Goal: Information Seeking & Learning: Learn about a topic

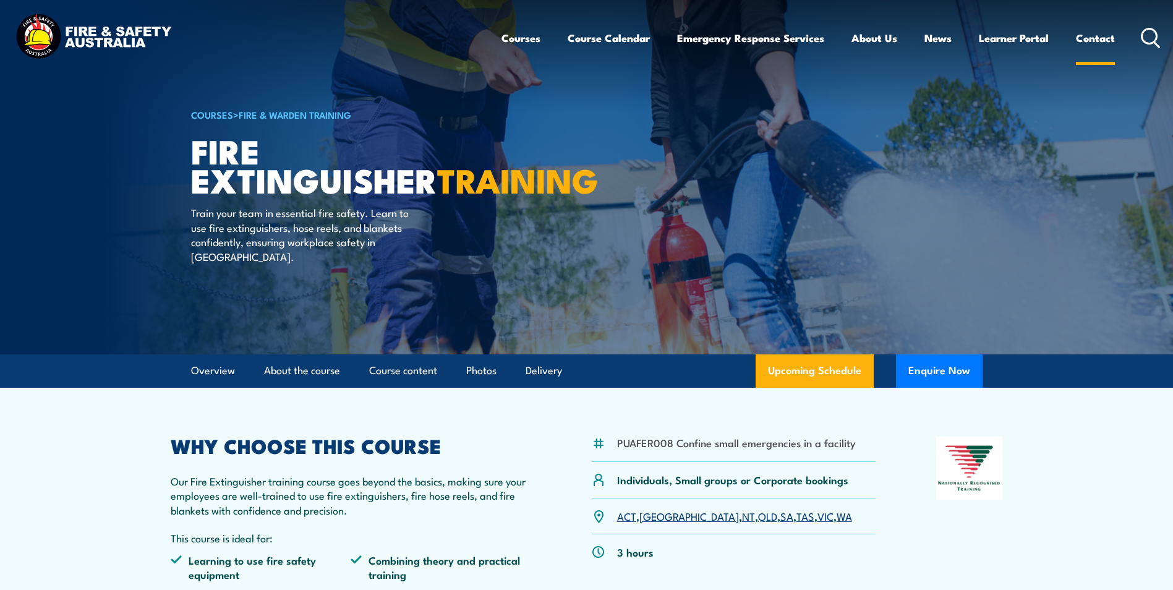
click at [1095, 35] on link "Contact" at bounding box center [1095, 38] width 39 height 33
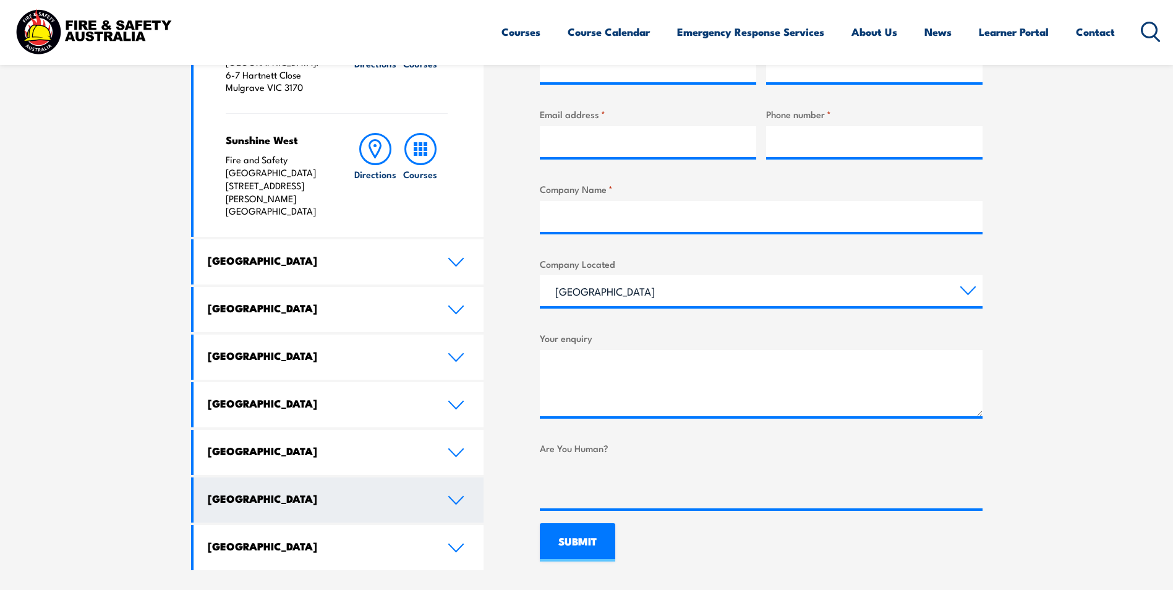
scroll to position [556, 0]
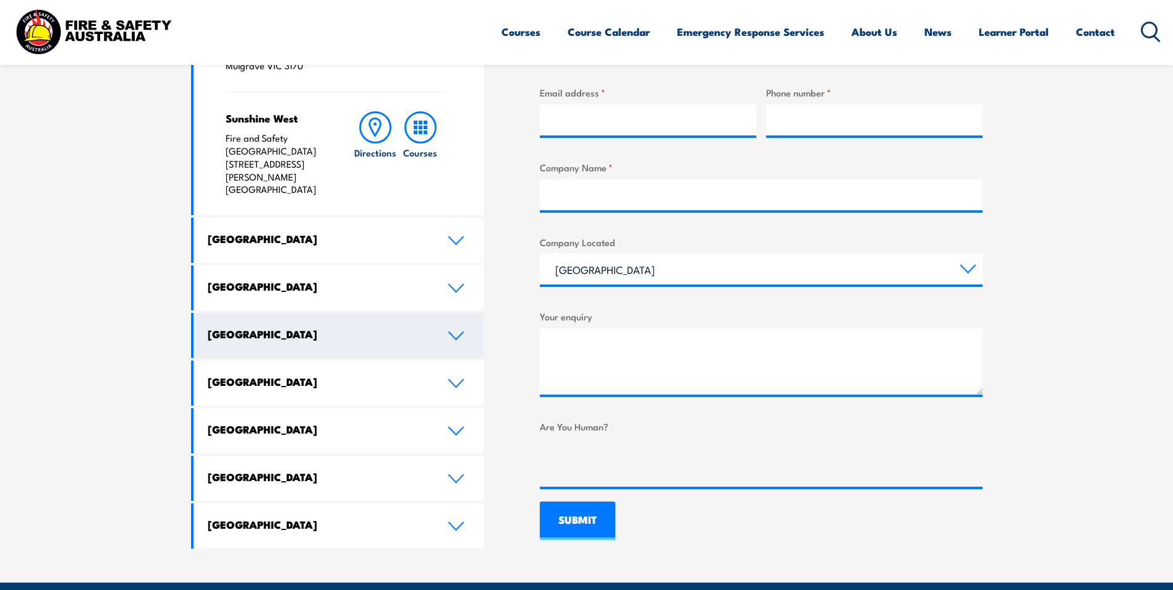
click at [452, 331] on icon at bounding box center [456, 336] width 17 height 10
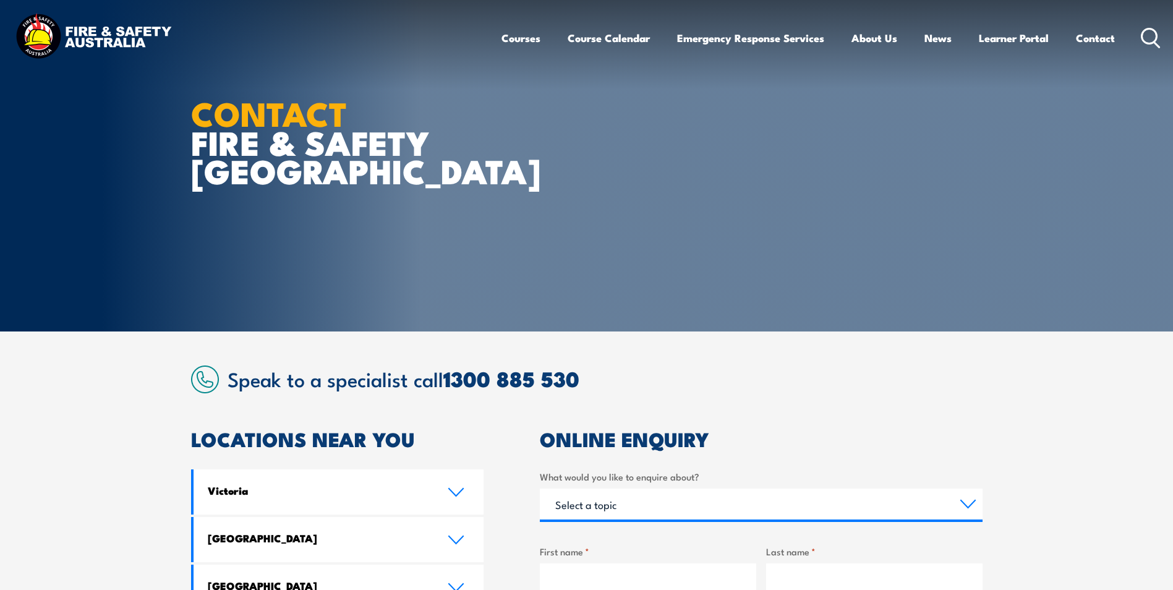
scroll to position [0, 0]
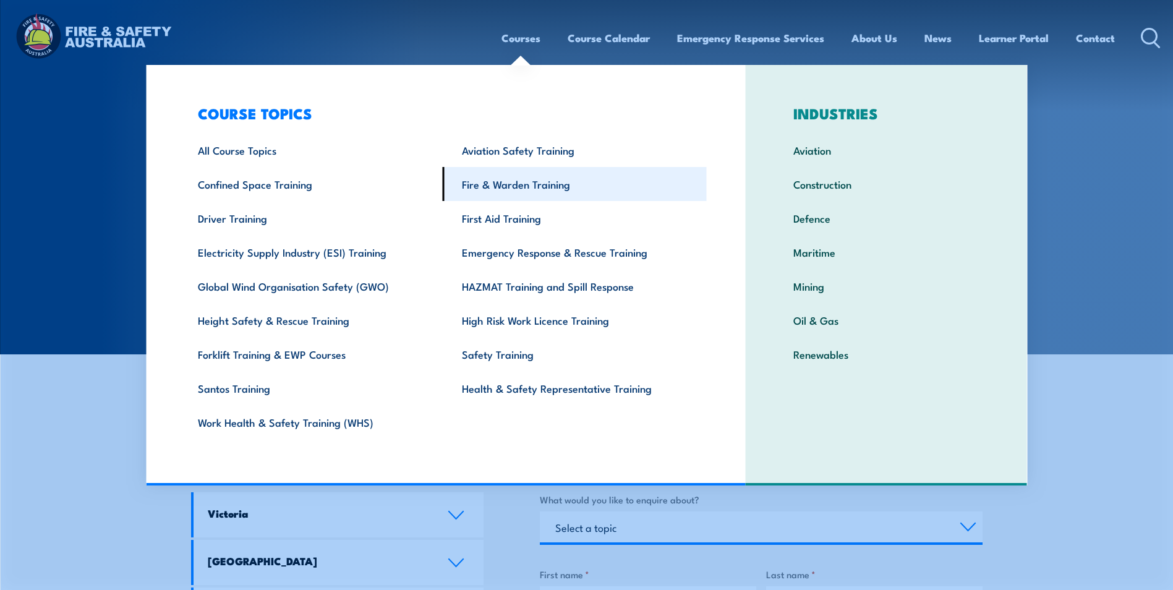
click at [522, 186] on link "Fire & Warden Training" at bounding box center [575, 184] width 264 height 34
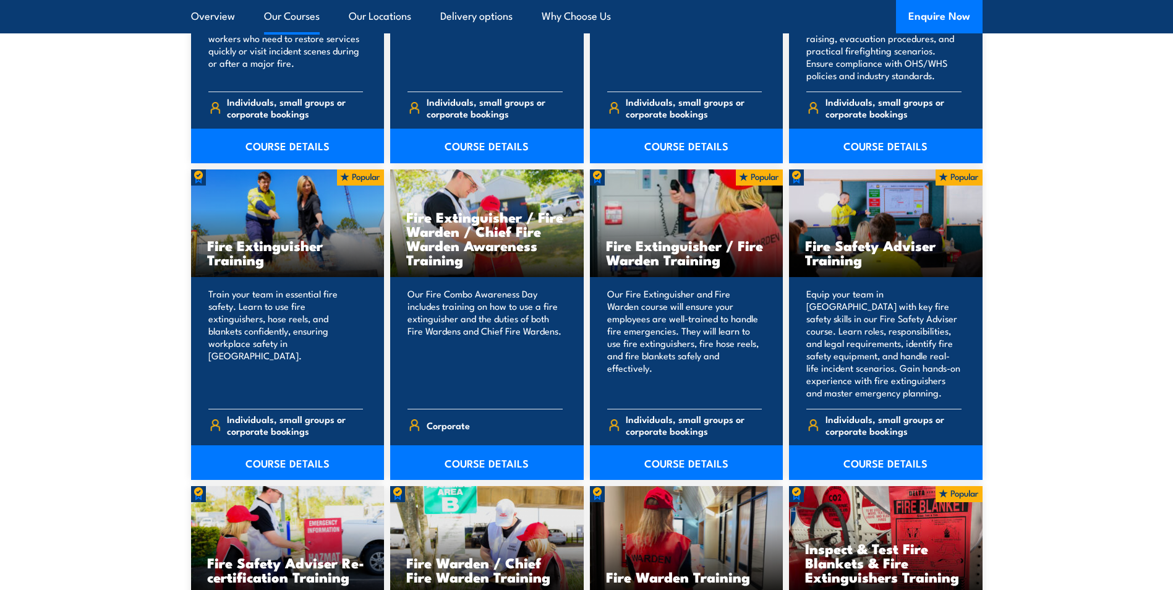
scroll to position [1236, 0]
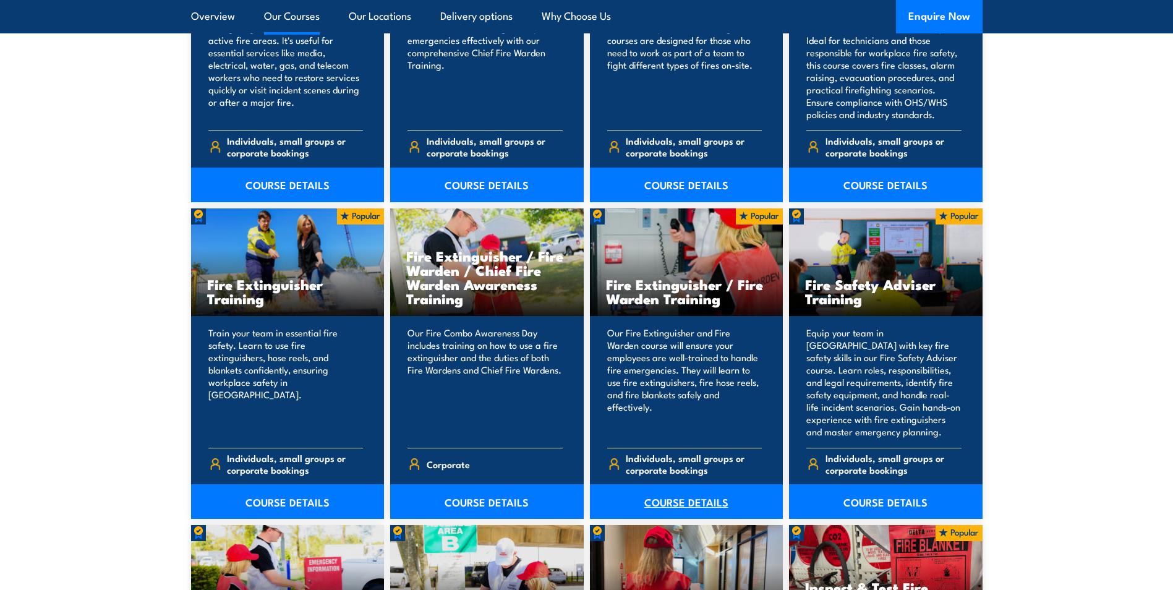
click at [688, 498] on link "COURSE DETAILS" at bounding box center [686, 501] width 193 height 35
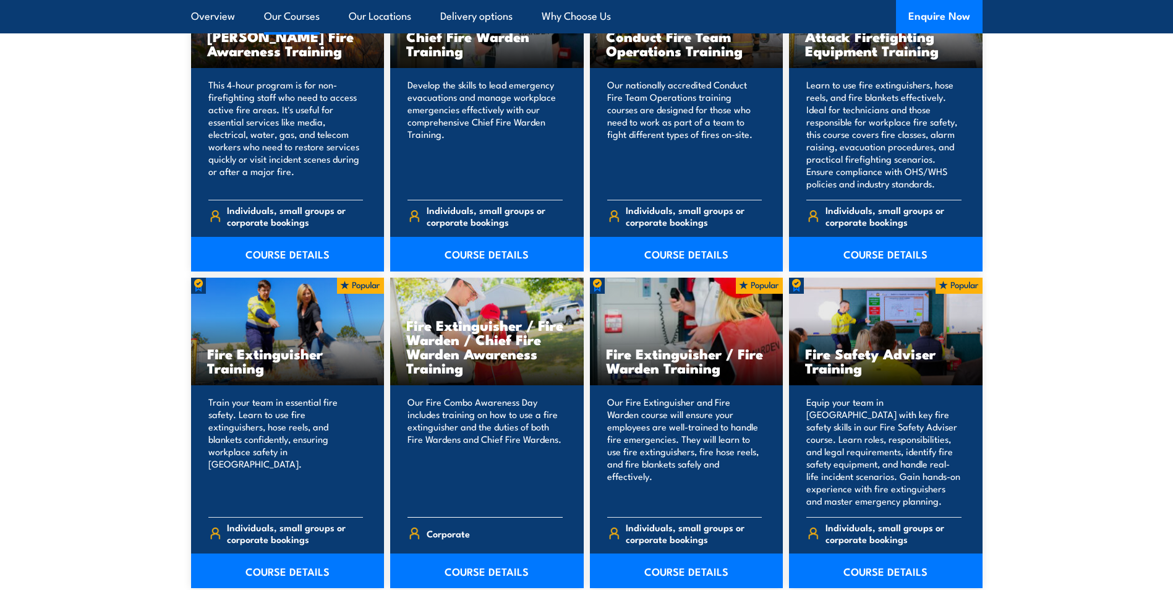
scroll to position [1236, 0]
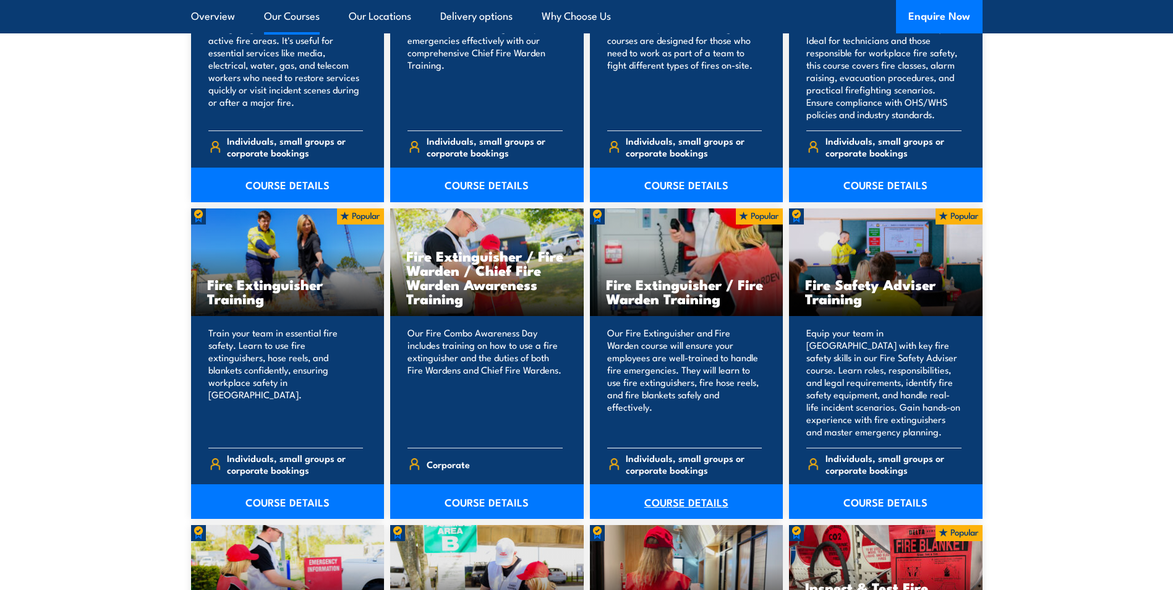
click at [676, 496] on link "COURSE DETAILS" at bounding box center [686, 501] width 193 height 35
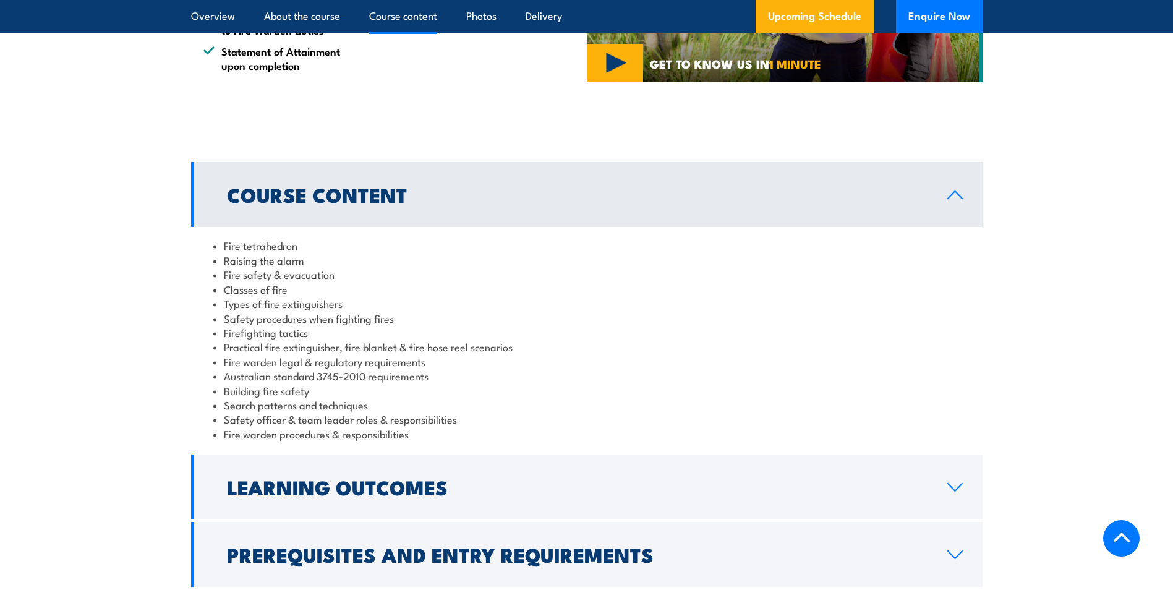
scroll to position [989, 0]
